Goal: Find specific page/section: Find specific page/section

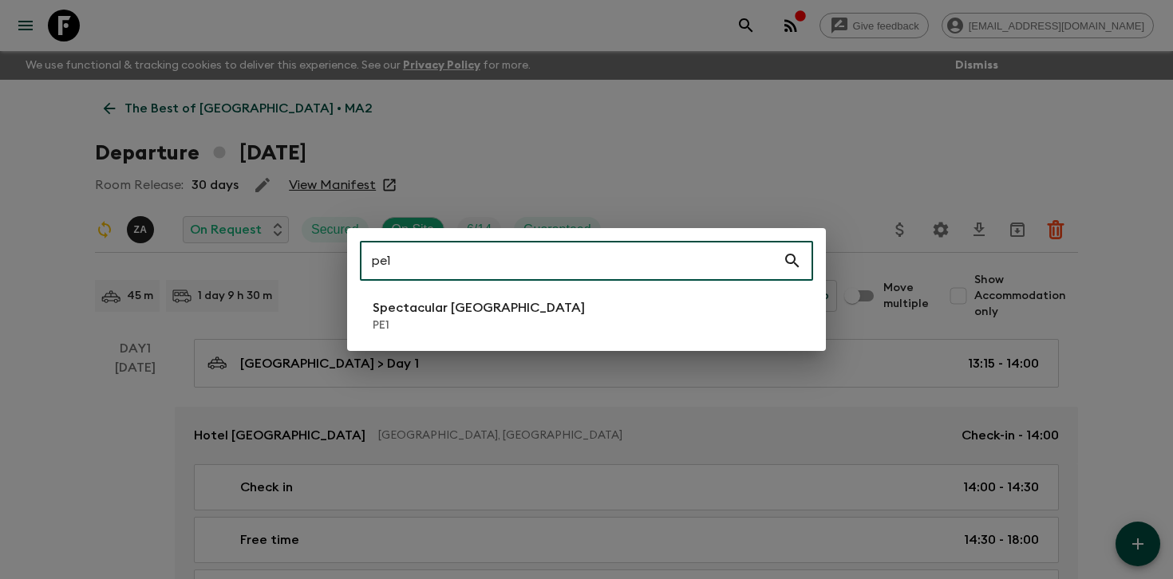
type input "pe1"
click at [448, 314] on p "Spectacular [GEOGRAPHIC_DATA]" at bounding box center [478, 307] width 212 height 19
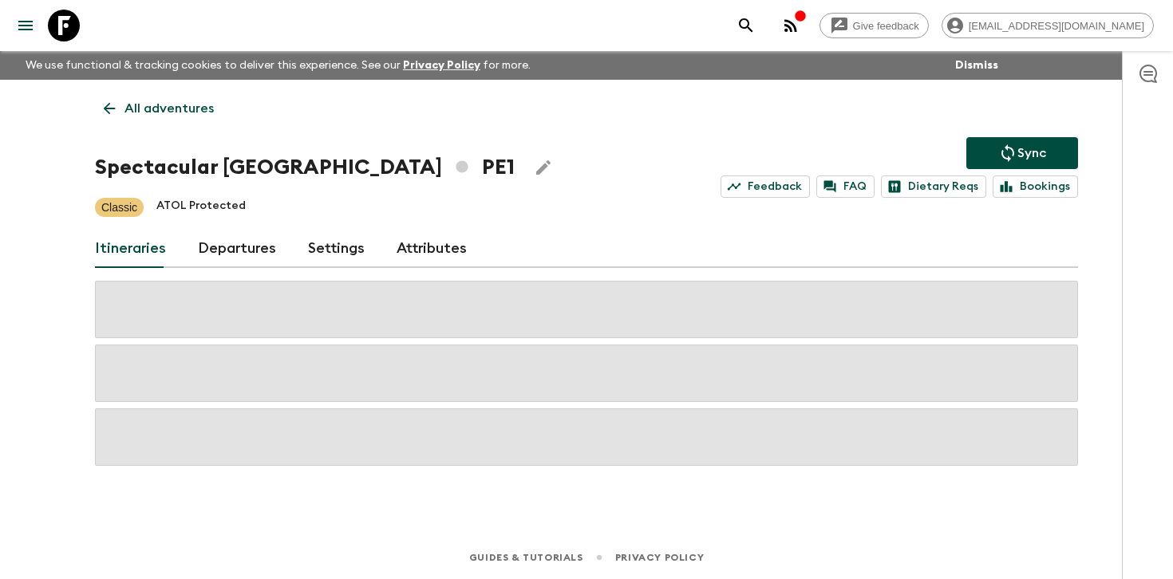
click at [235, 244] on link "Departures" at bounding box center [237, 249] width 78 height 38
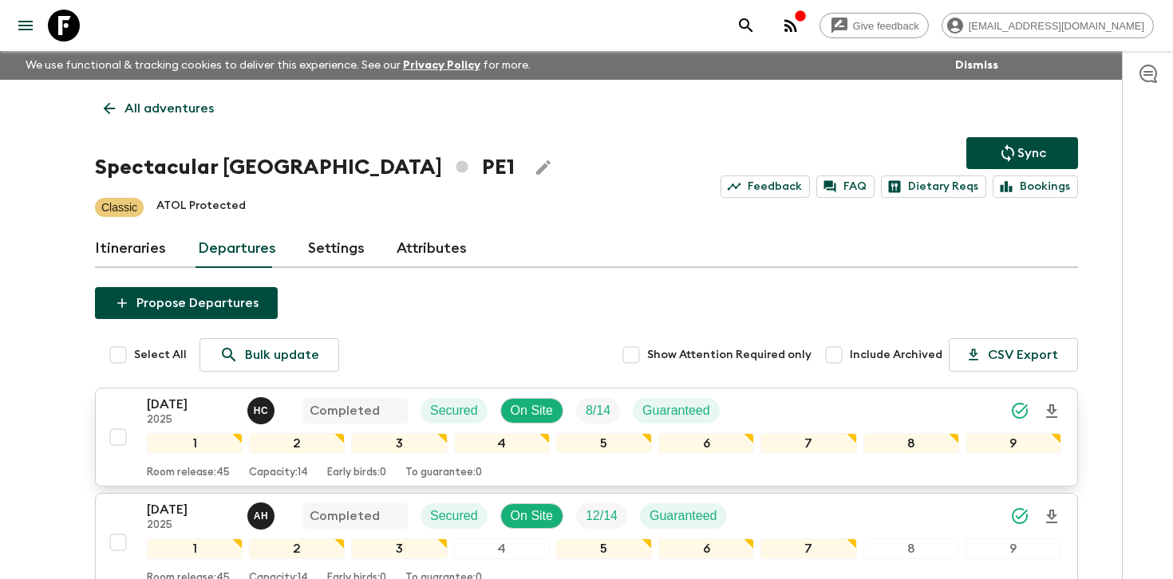
click at [948, 396] on div "[DATE] 2025 H C Completed Secured On Site 8 / 14 Guaranteed" at bounding box center [604, 411] width 914 height 32
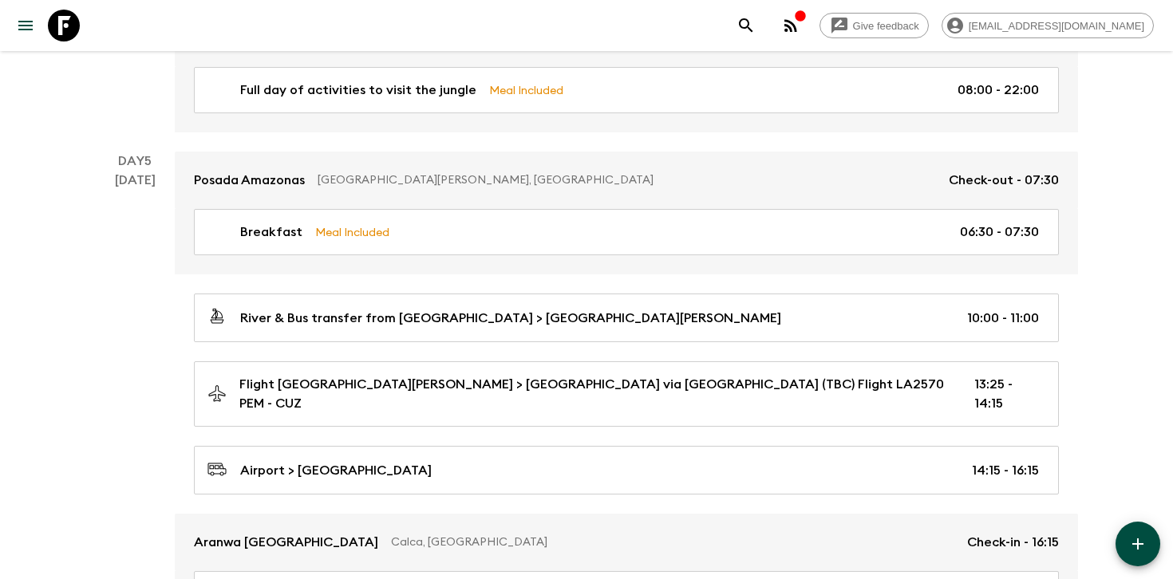
scroll to position [1453, 0]
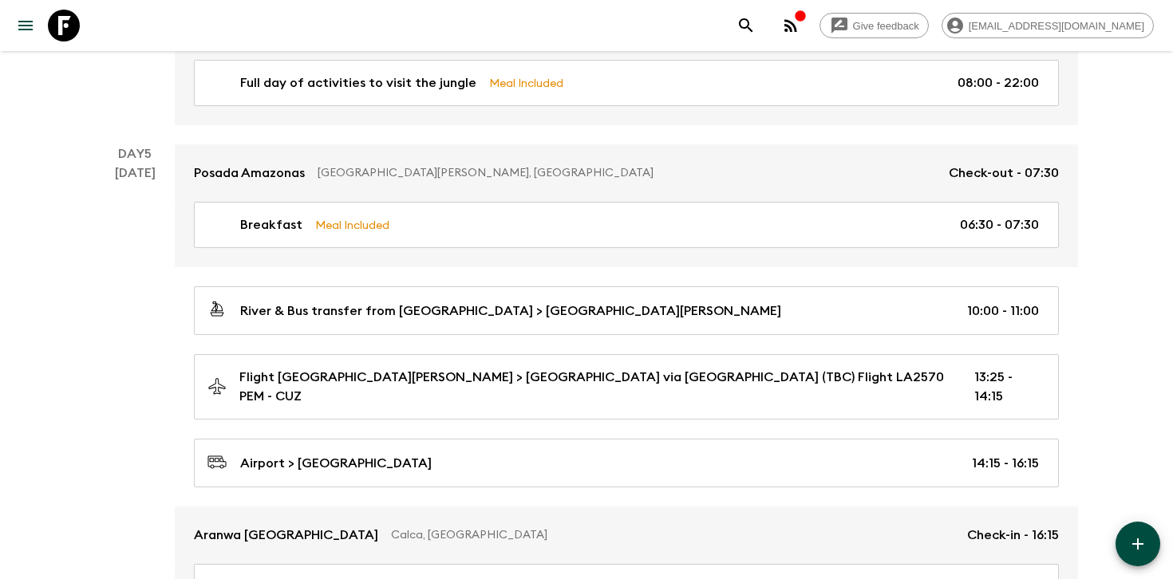
click at [801, 110] on div "Full day of activities to visit the jungle Meal Included 08:00 - 22:00" at bounding box center [626, 92] width 903 height 65
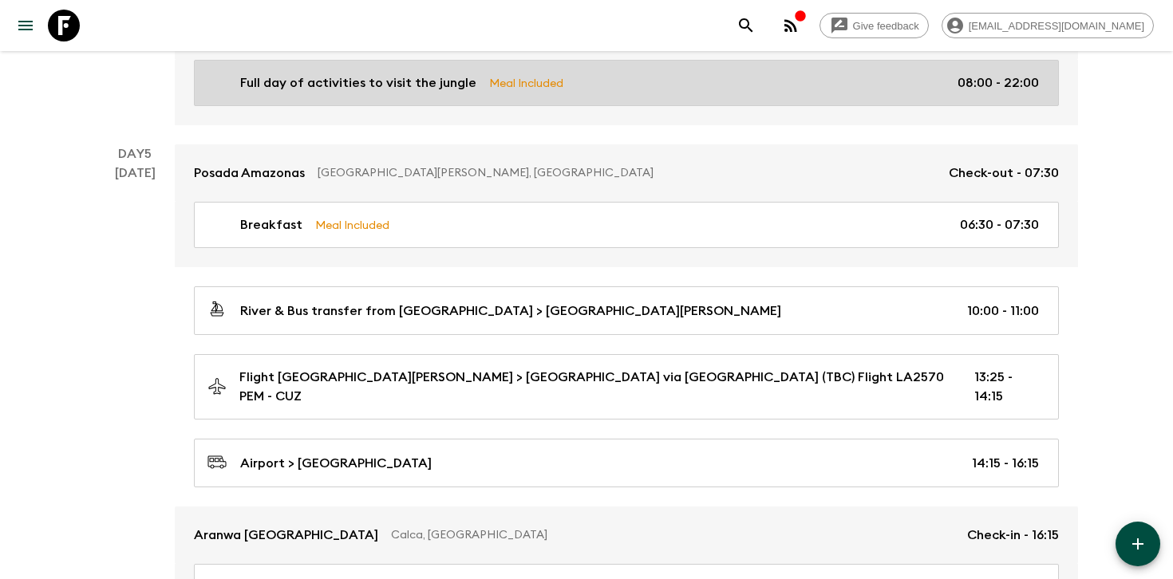
click at [801, 100] on link "Full day of activities to visit the jungle Meal Included 08:00 - 22:00" at bounding box center [626, 83] width 865 height 46
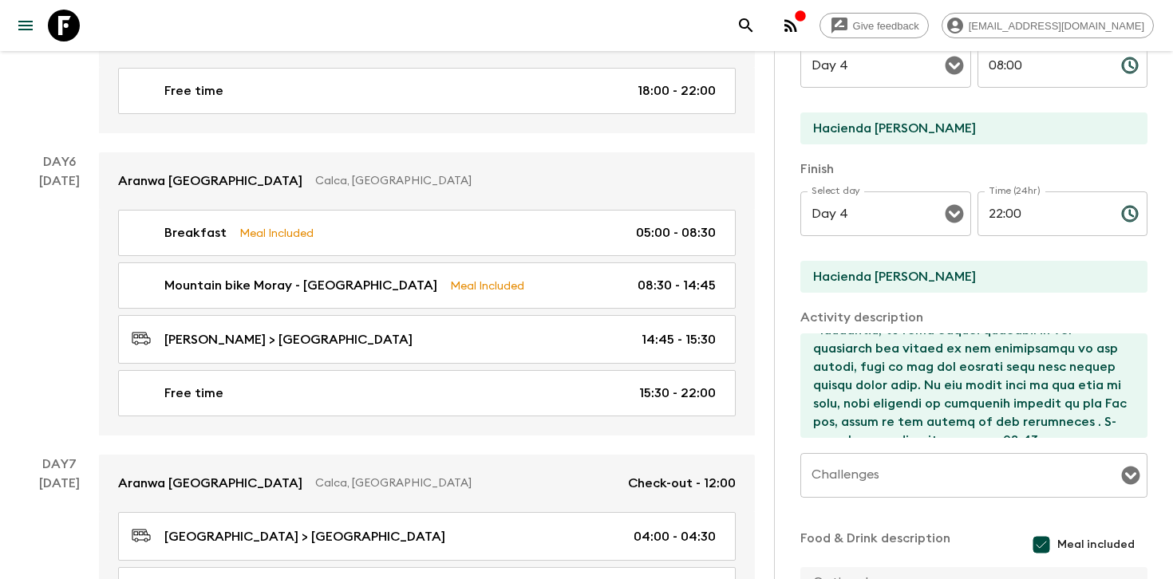
scroll to position [2024, 0]
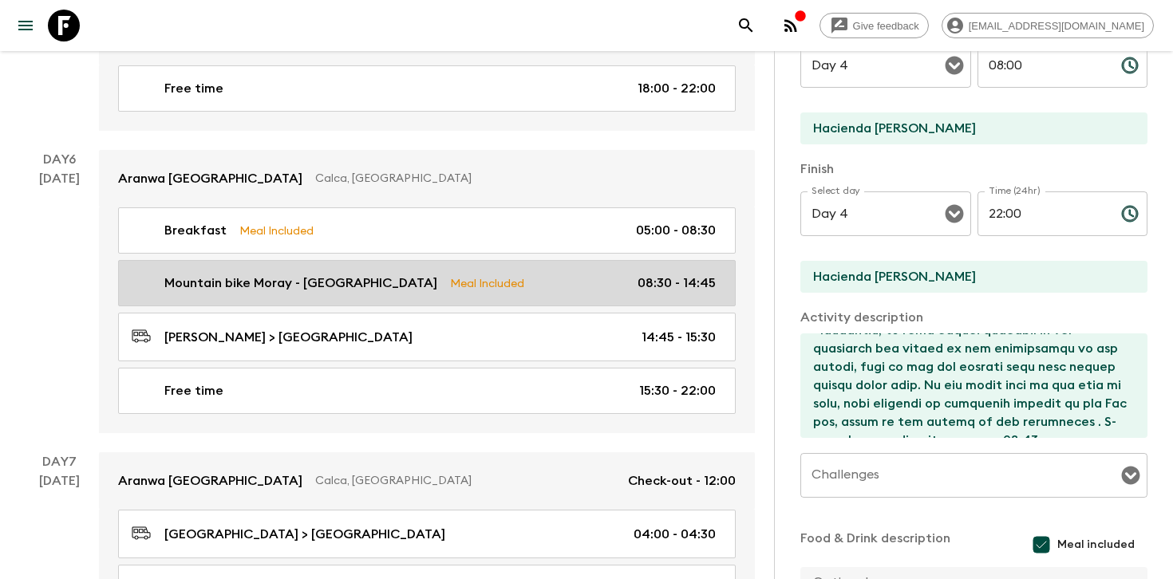
click at [609, 274] on div "Mountain bike Moray - [PERSON_NAME] Meal Included 08:30 - 14:45" at bounding box center [424, 283] width 584 height 19
type input "Mountain bike Moray - [GEOGRAPHIC_DATA]"
type input "Moray - [PERSON_NAME]"
type textarea "Embark on an unforgettable mountain biking adventure in the breathtaking [GEOGR…"
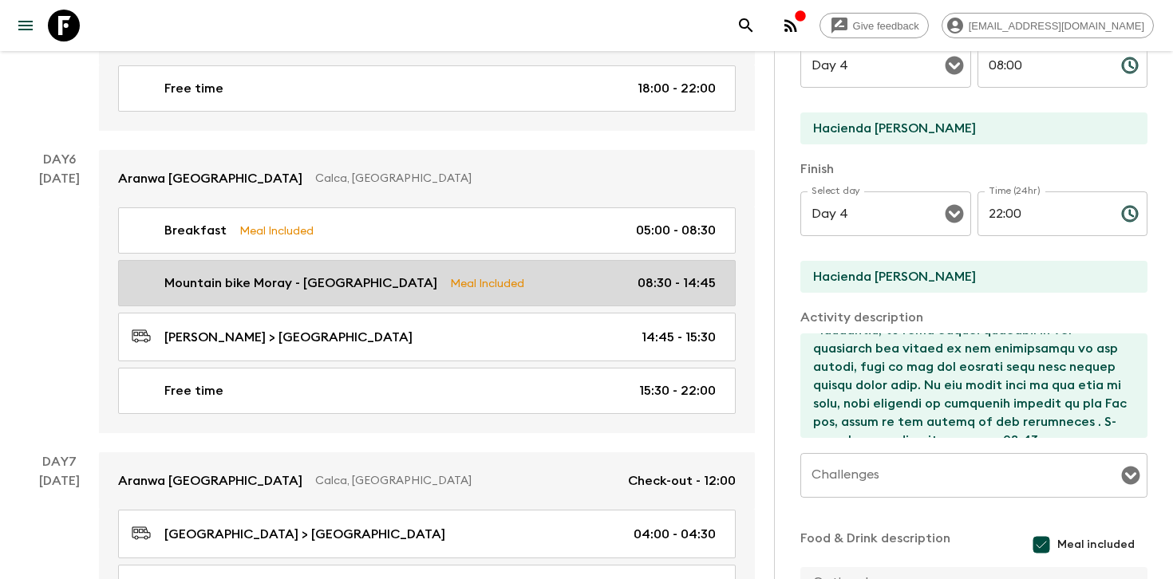
type textarea "Lunch at [GEOGRAPHIC_DATA]."
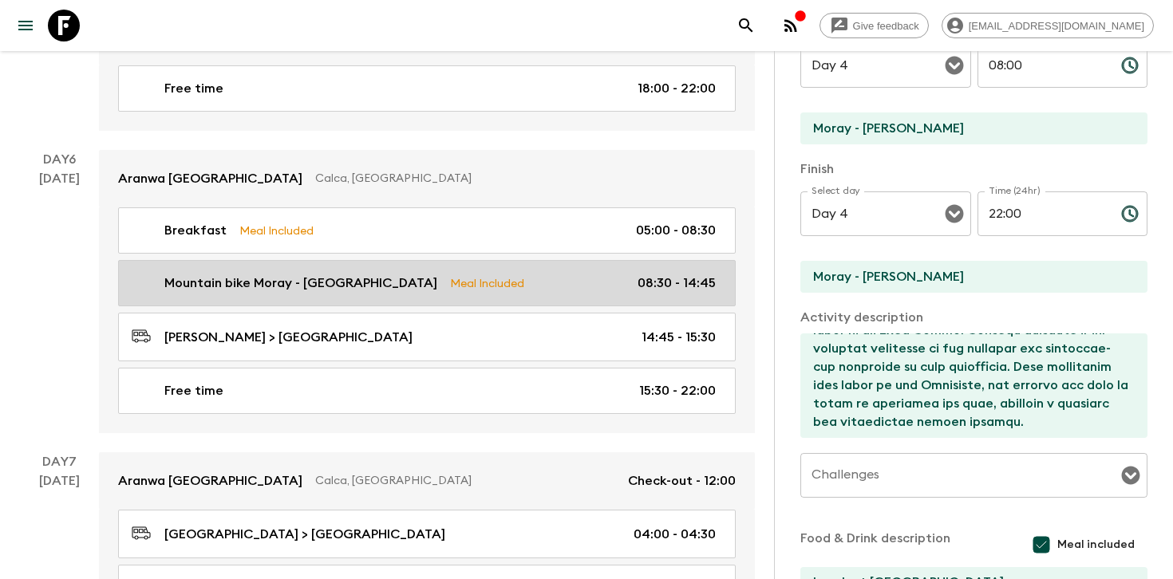
type input "Day 6"
type input "08:30"
type input "Day 6"
type input "14:45"
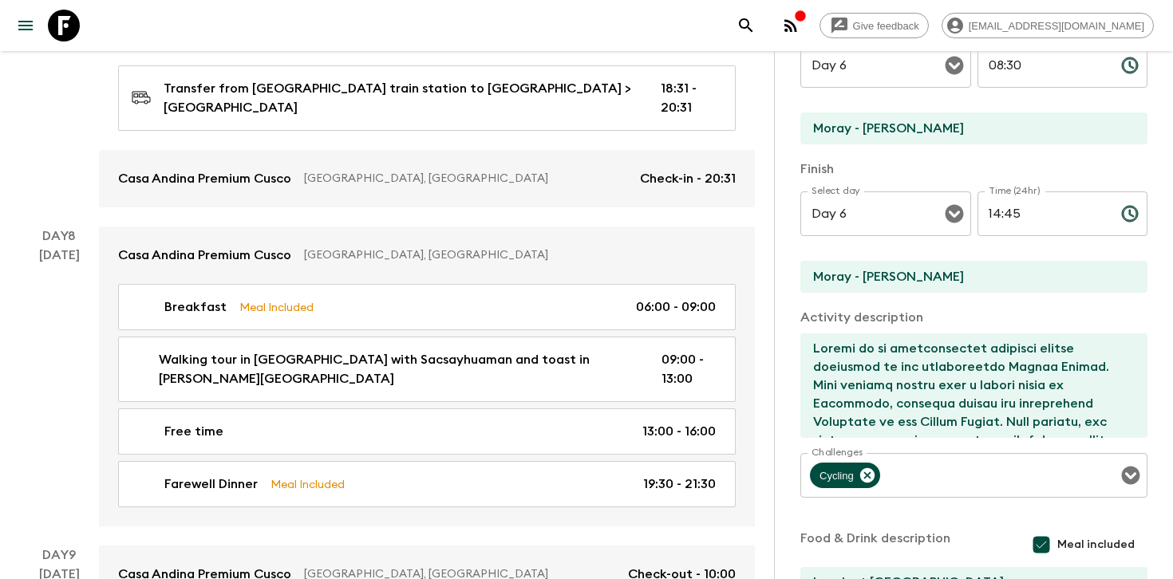
scroll to position [3118, 0]
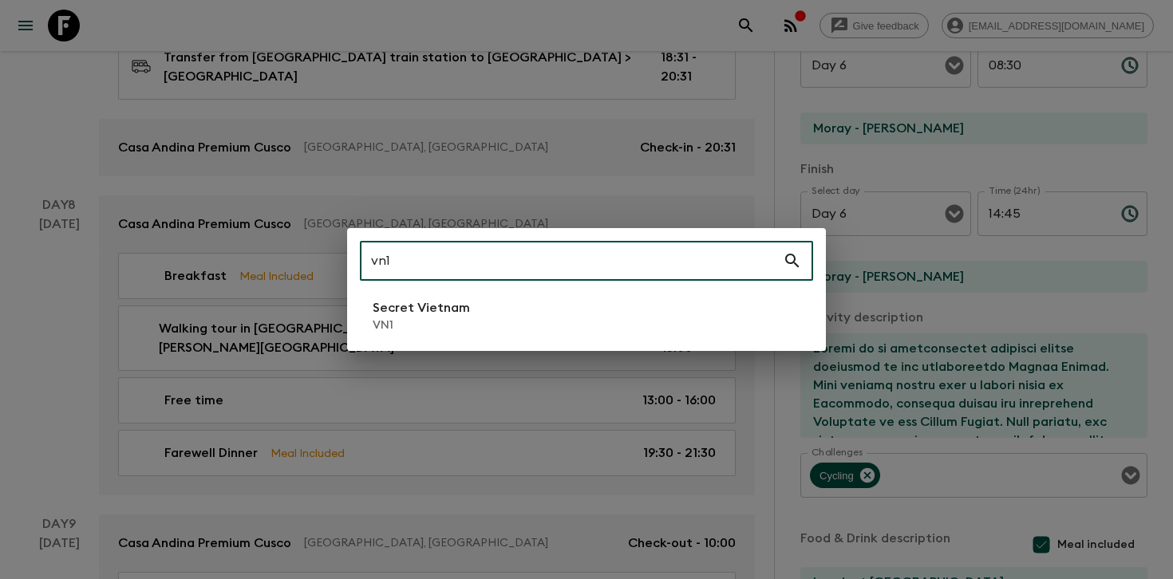
type input "vn1"
click at [363, 370] on div "vn1 ​ Secret Vietnam VN1" at bounding box center [586, 289] width 1173 height 579
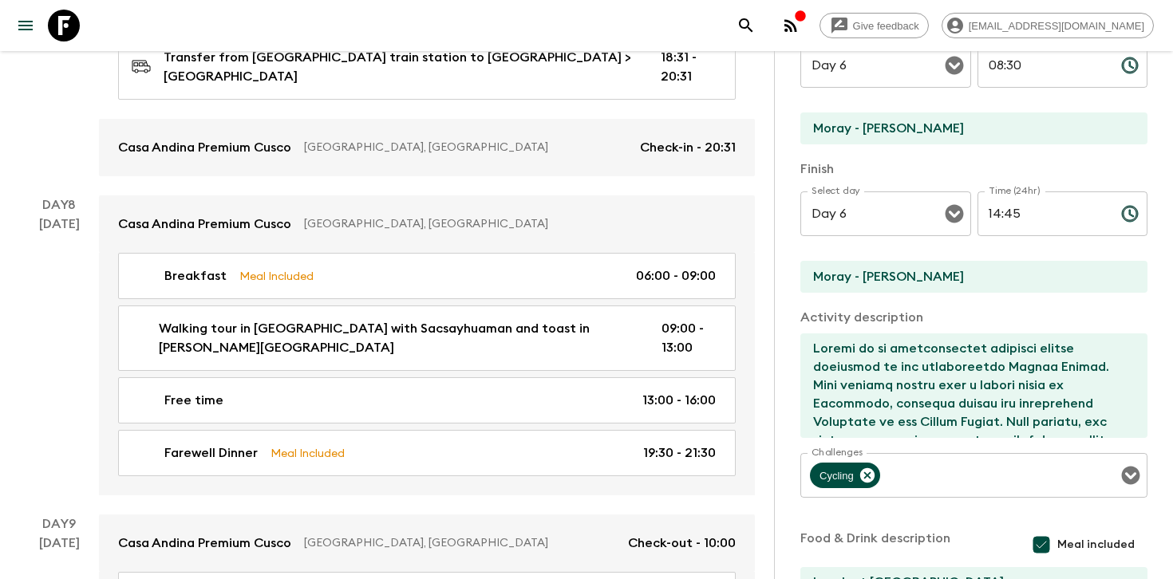
scroll to position [1926, 0]
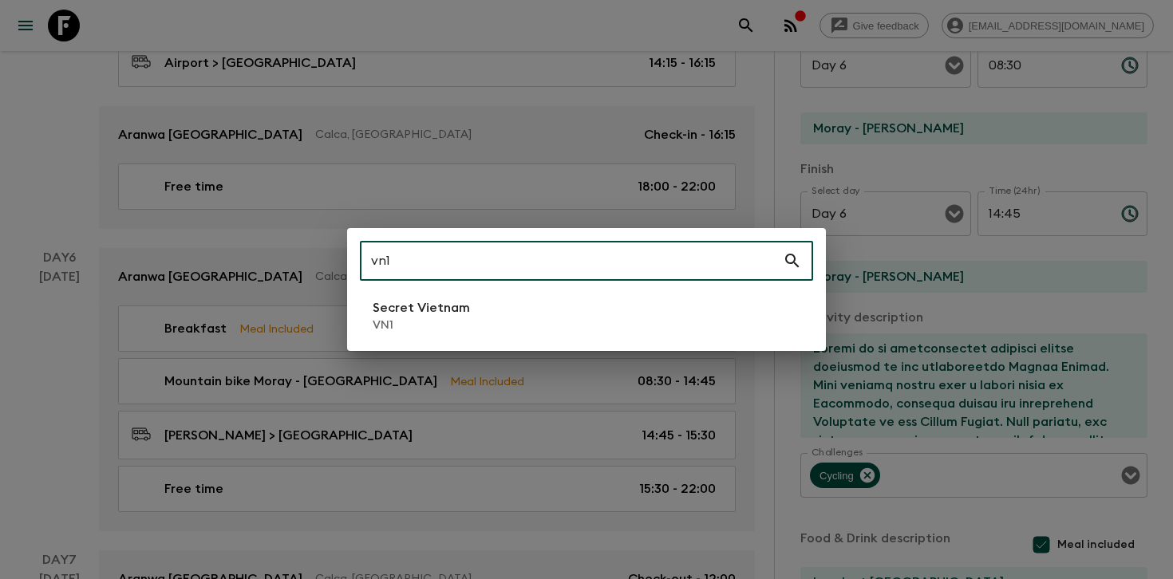
type input "vn1"
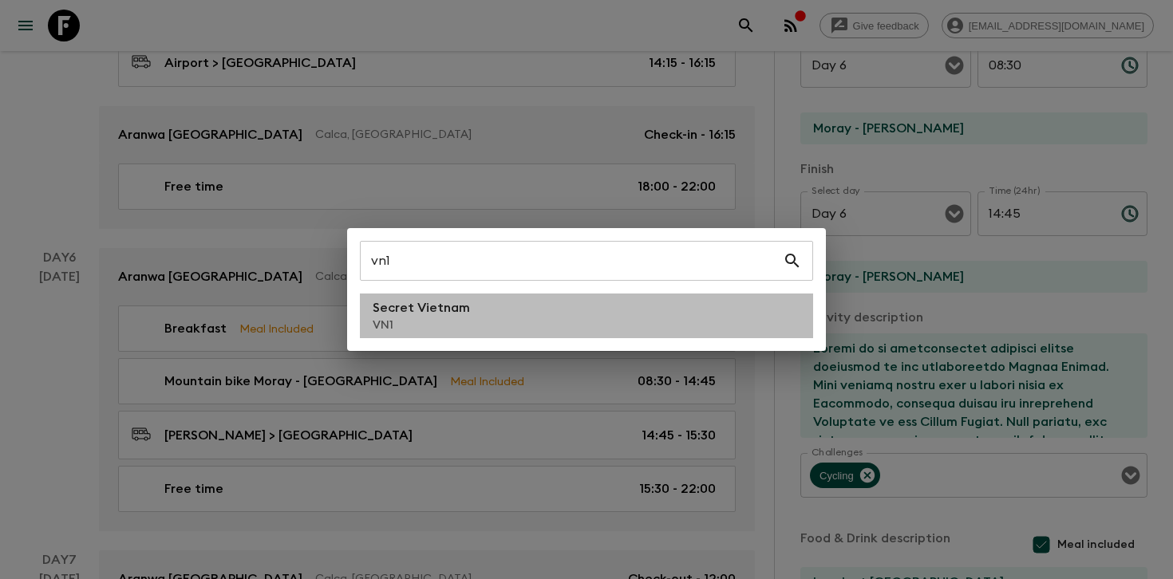
click at [419, 316] on p "Secret Vietnam" at bounding box center [420, 307] width 97 height 19
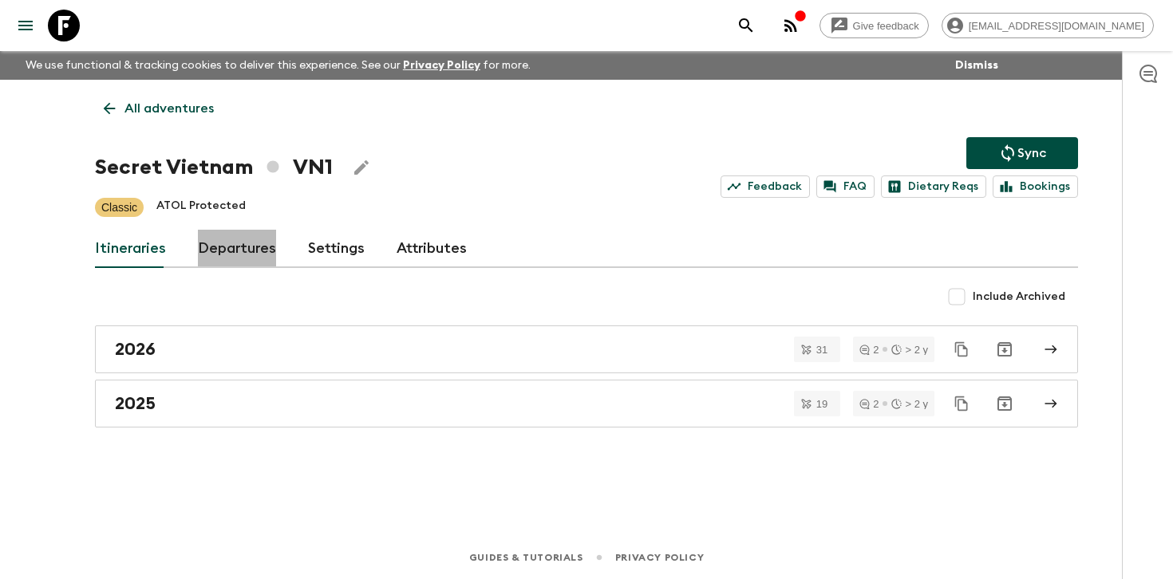
click at [227, 246] on link "Departures" at bounding box center [237, 249] width 78 height 38
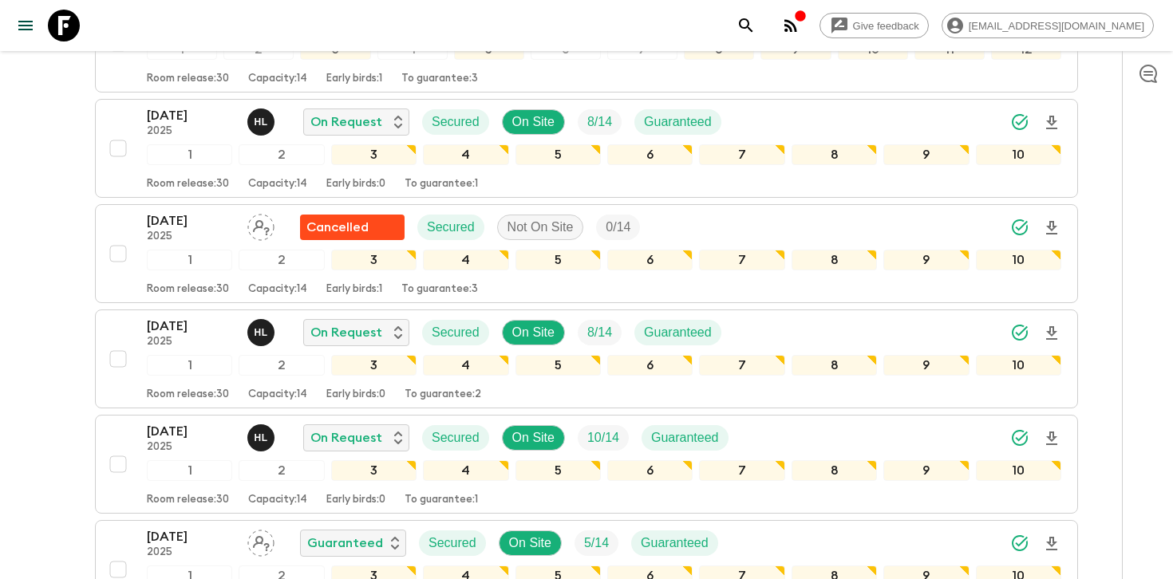
scroll to position [608, 0]
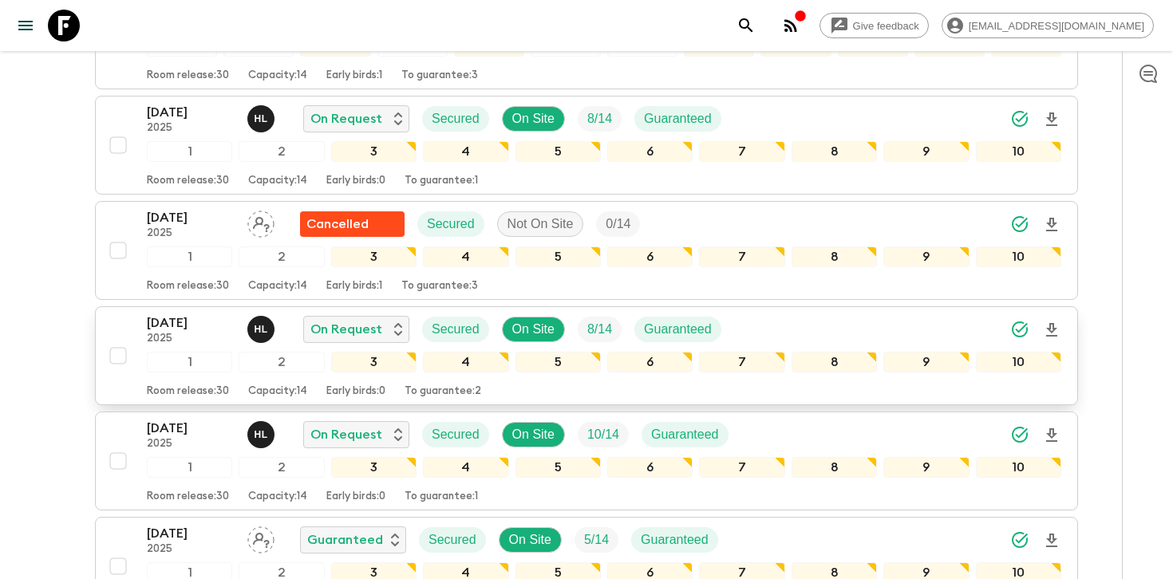
click at [1049, 326] on icon "Download Onboarding" at bounding box center [1051, 330] width 11 height 14
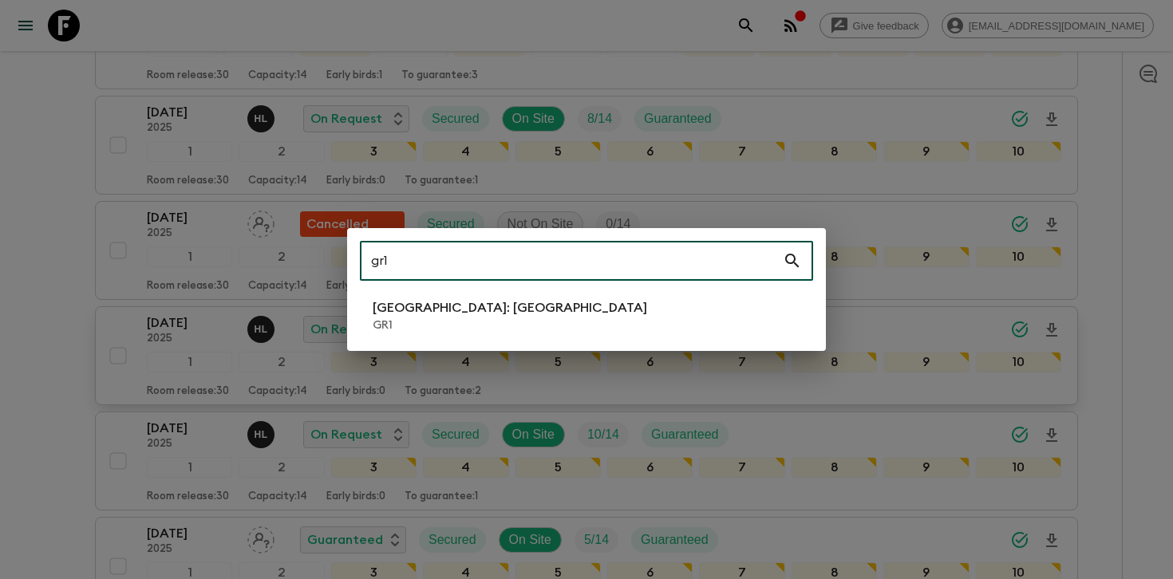
type input "gr1"
click at [522, 308] on p "[GEOGRAPHIC_DATA]: [GEOGRAPHIC_DATA]" at bounding box center [509, 307] width 274 height 19
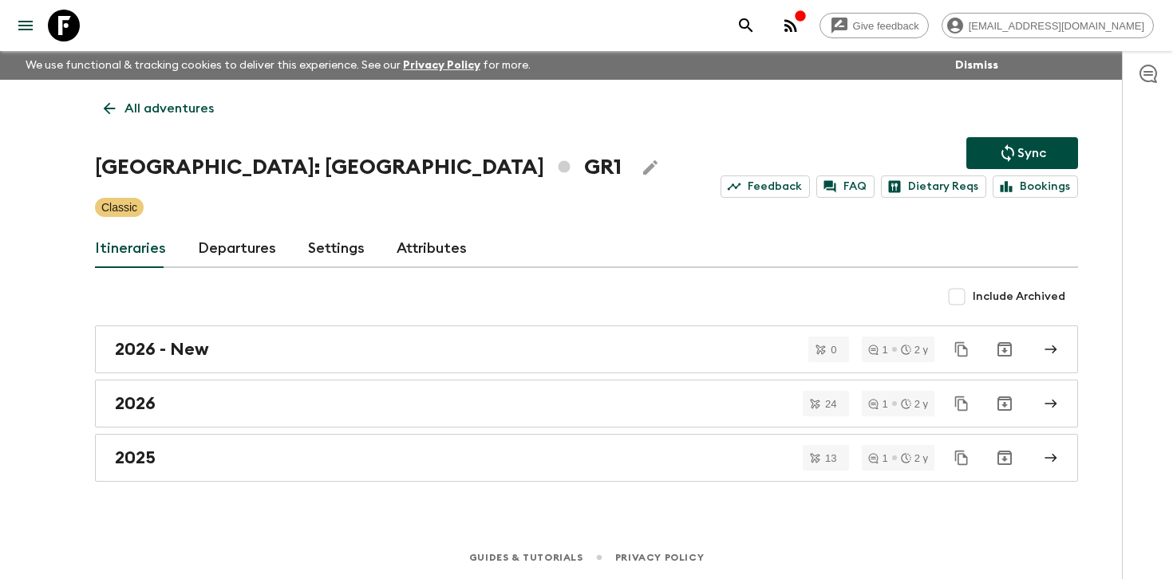
click at [209, 246] on link "Departures" at bounding box center [237, 249] width 78 height 38
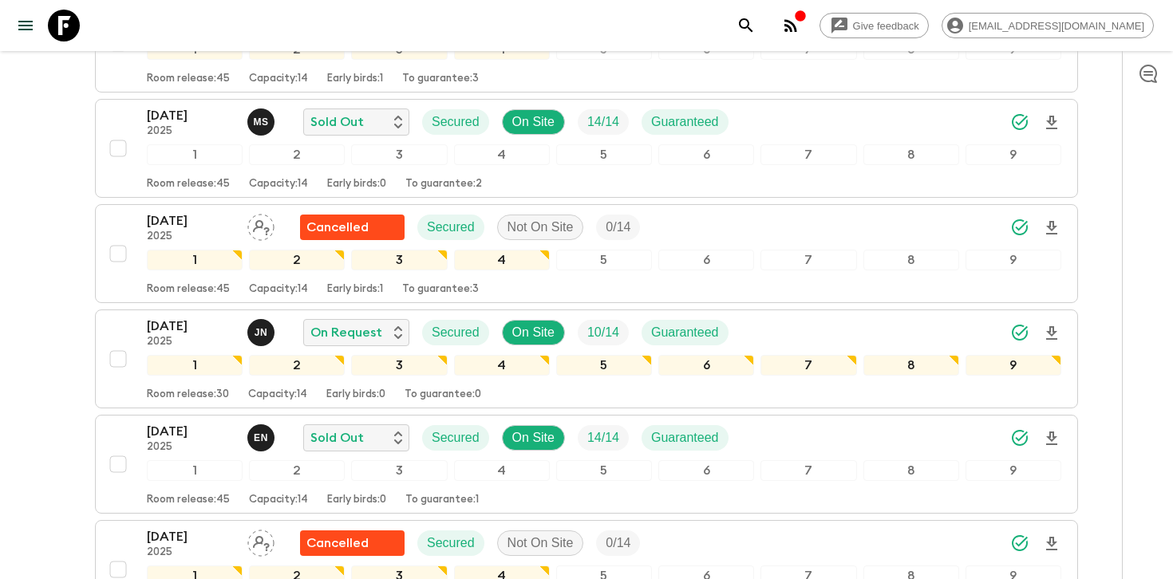
scroll to position [934, 0]
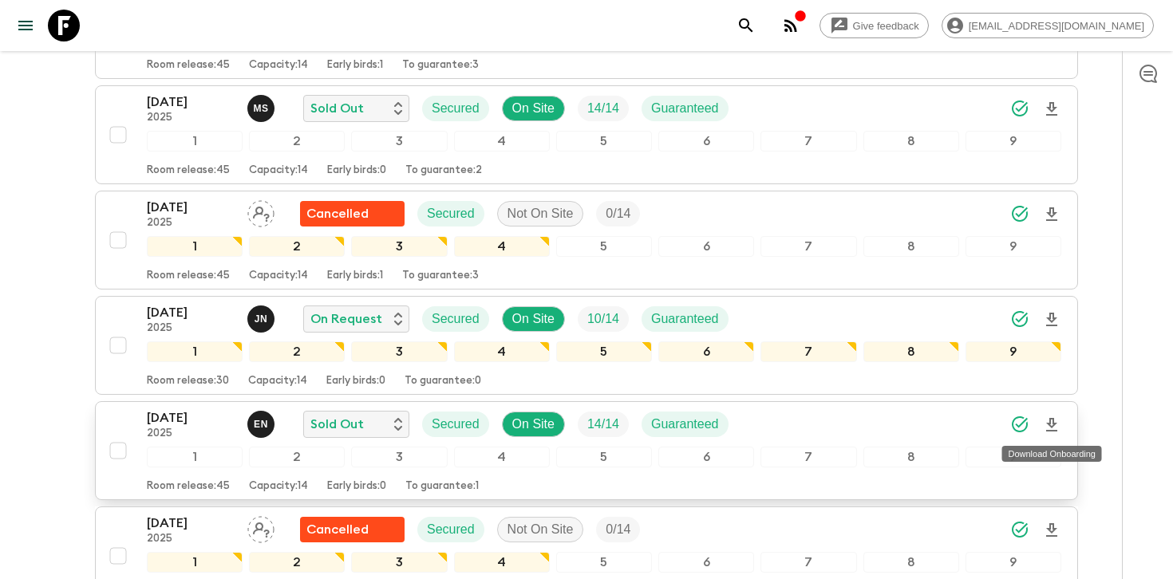
click at [1054, 425] on icon "Download Onboarding" at bounding box center [1051, 425] width 19 height 19
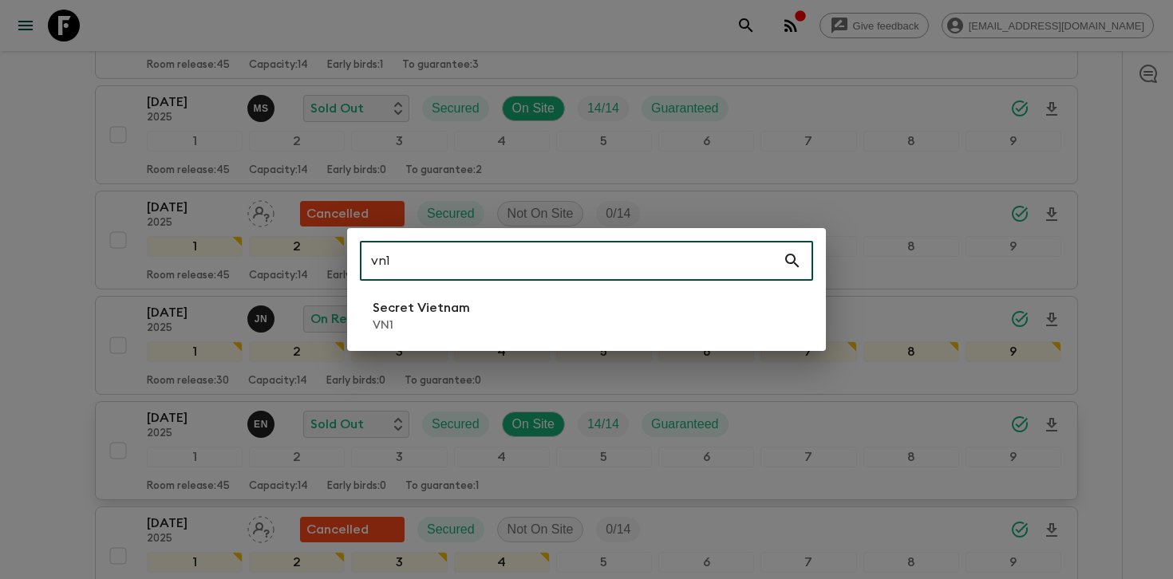
type input "vn1"
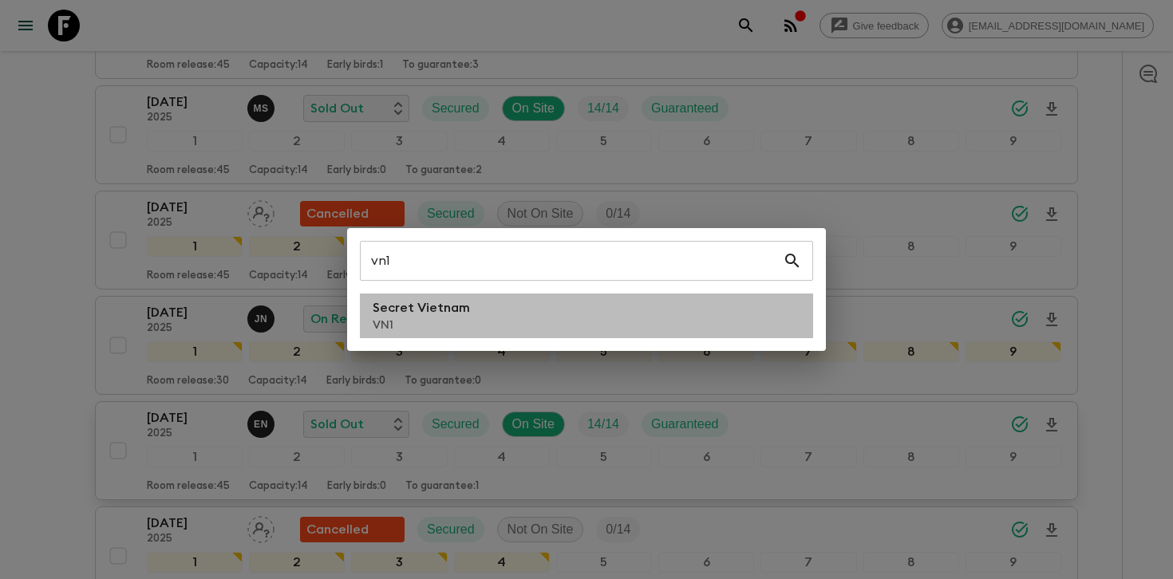
click at [527, 304] on li "Secret Vietnam VN1" at bounding box center [586, 316] width 453 height 45
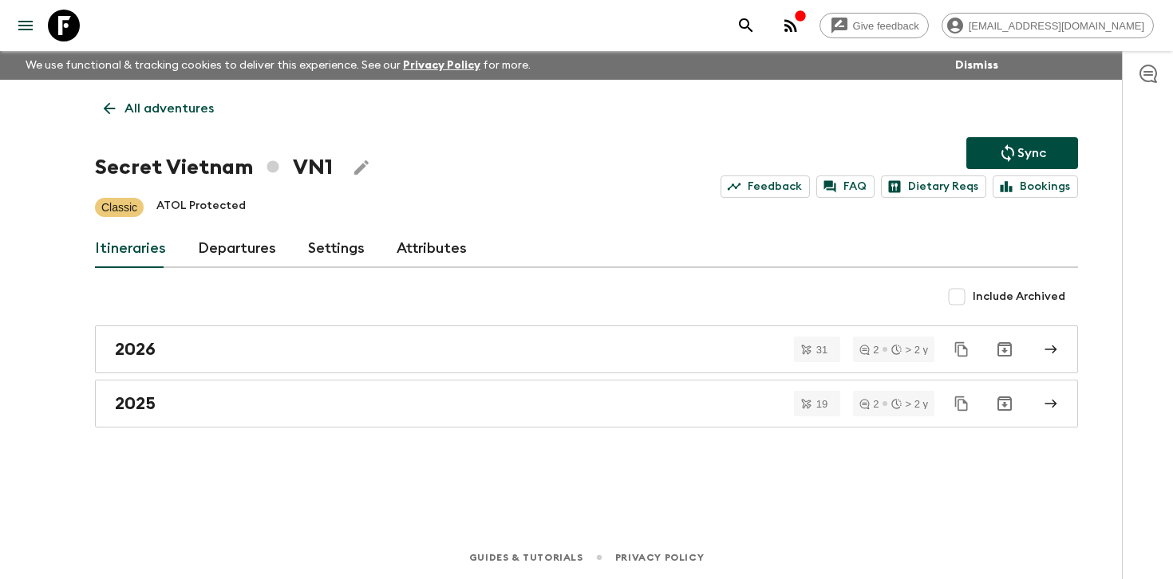
click at [254, 253] on link "Departures" at bounding box center [237, 249] width 78 height 38
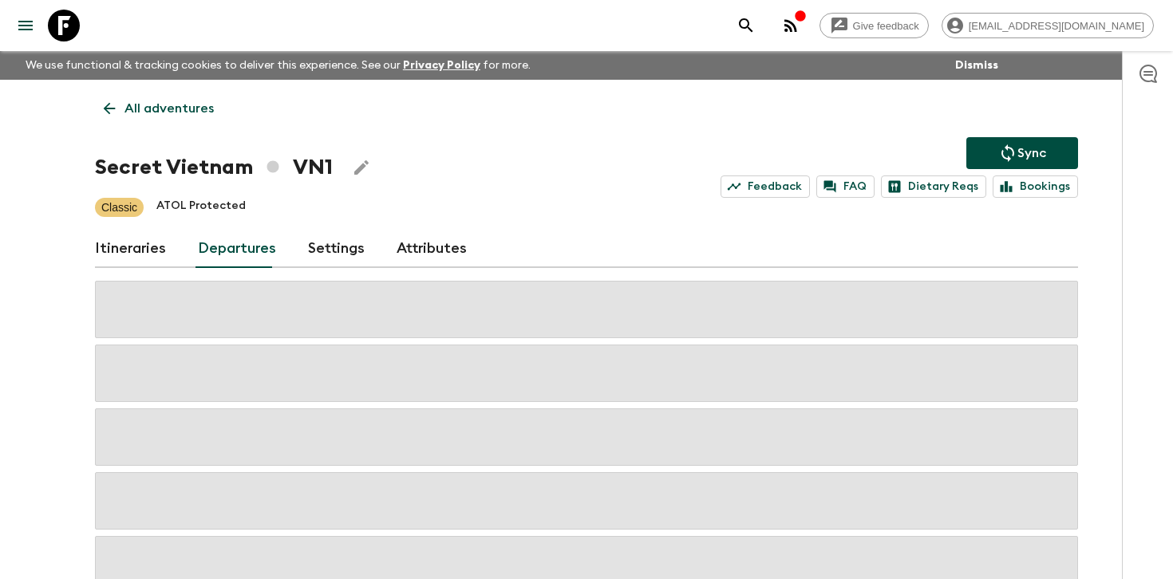
click at [1117, 260] on div "Give feedback [PERSON_NAME][EMAIL_ADDRESS][DOMAIN_NAME] We use functional & tra…" at bounding box center [586, 340] width 1173 height 681
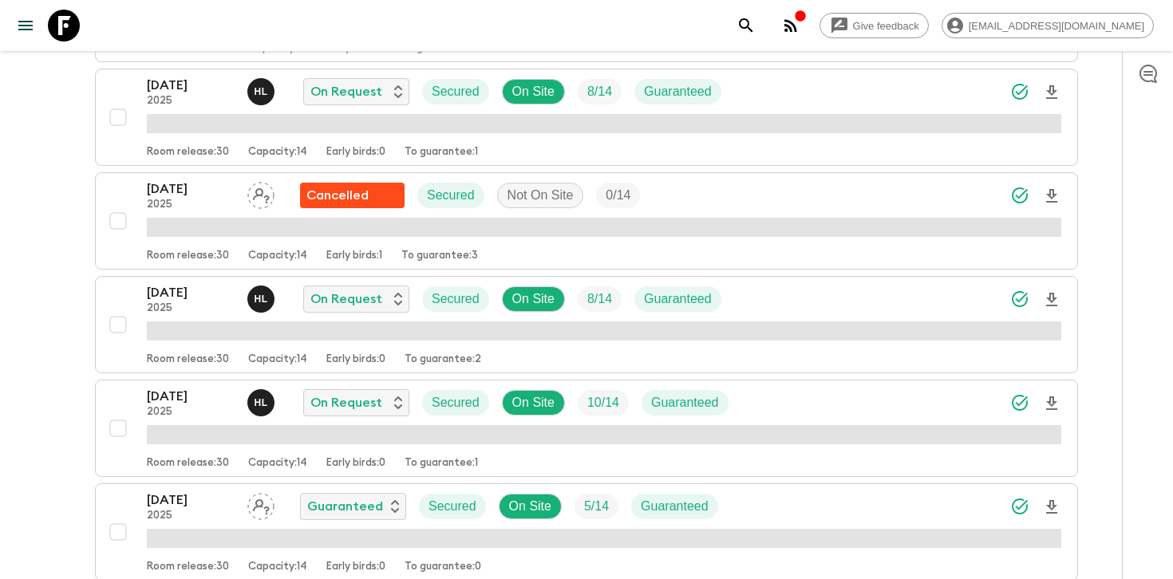
scroll to position [631, 0]
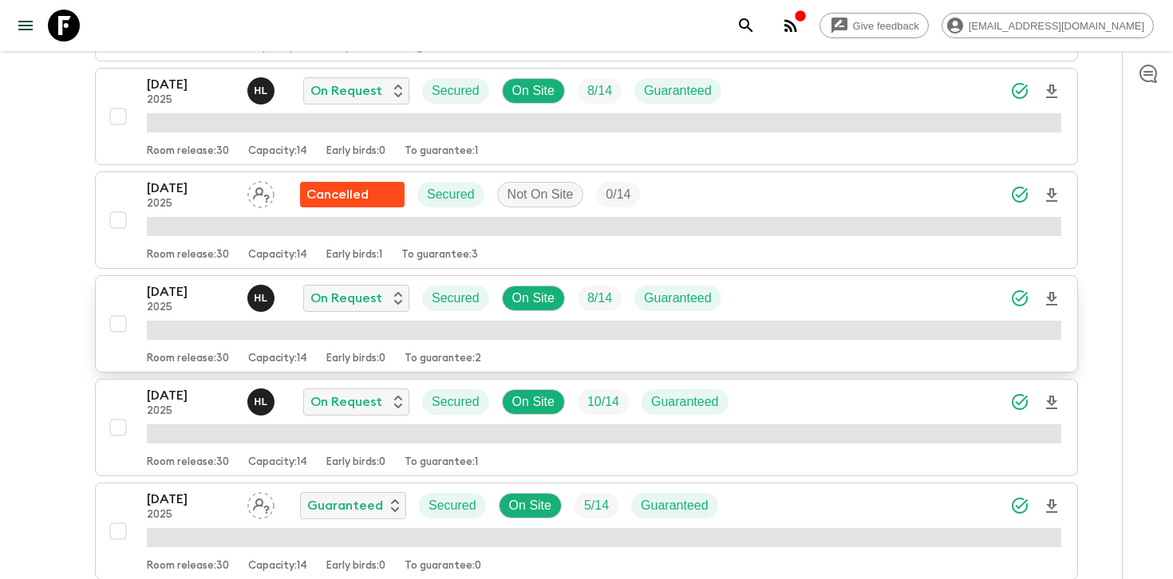
click at [1054, 297] on icon "Download Onboarding" at bounding box center [1051, 299] width 11 height 14
